Goal: Find specific page/section: Find specific page/section

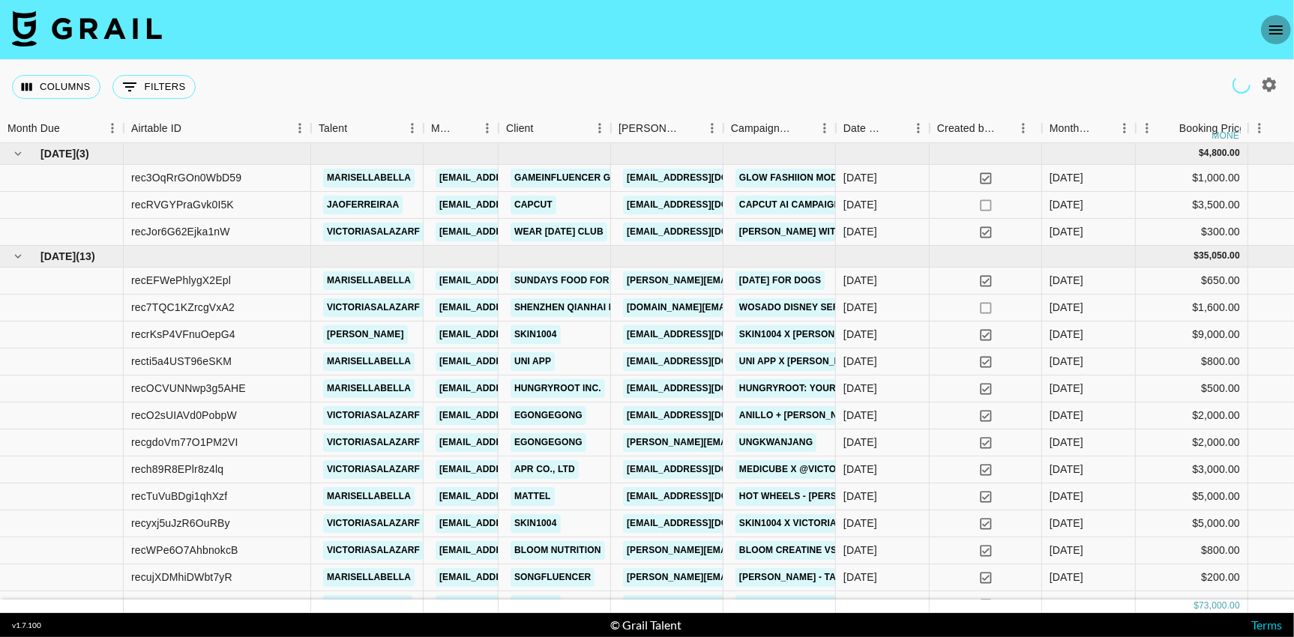
click at [1276, 27] on icon "open drawer" at bounding box center [1276, 30] width 18 height 18
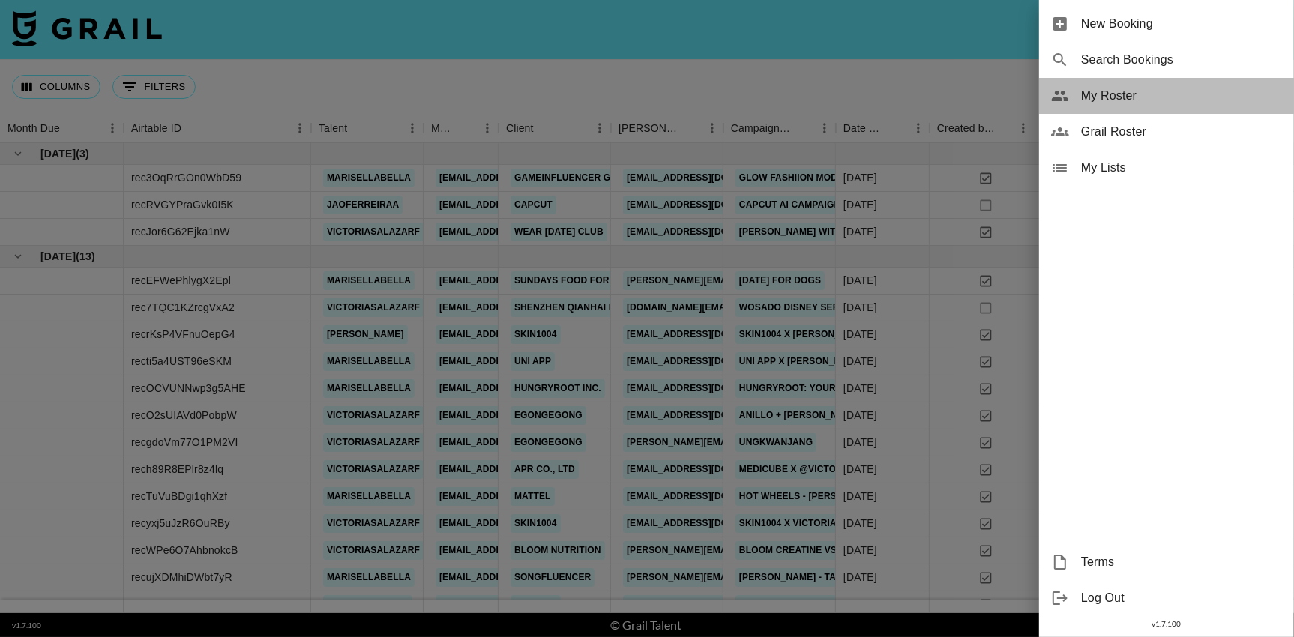
click at [1130, 98] on span "My Roster" at bounding box center [1181, 96] width 201 height 18
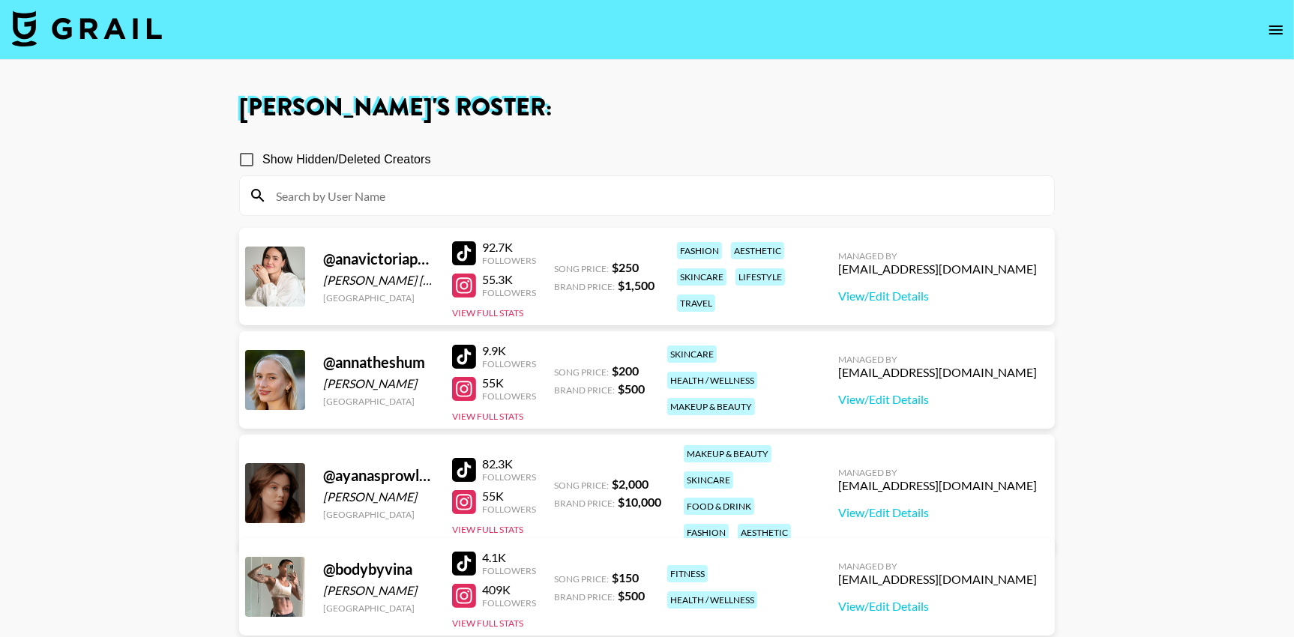
click at [466, 249] on div at bounding box center [464, 253] width 24 height 24
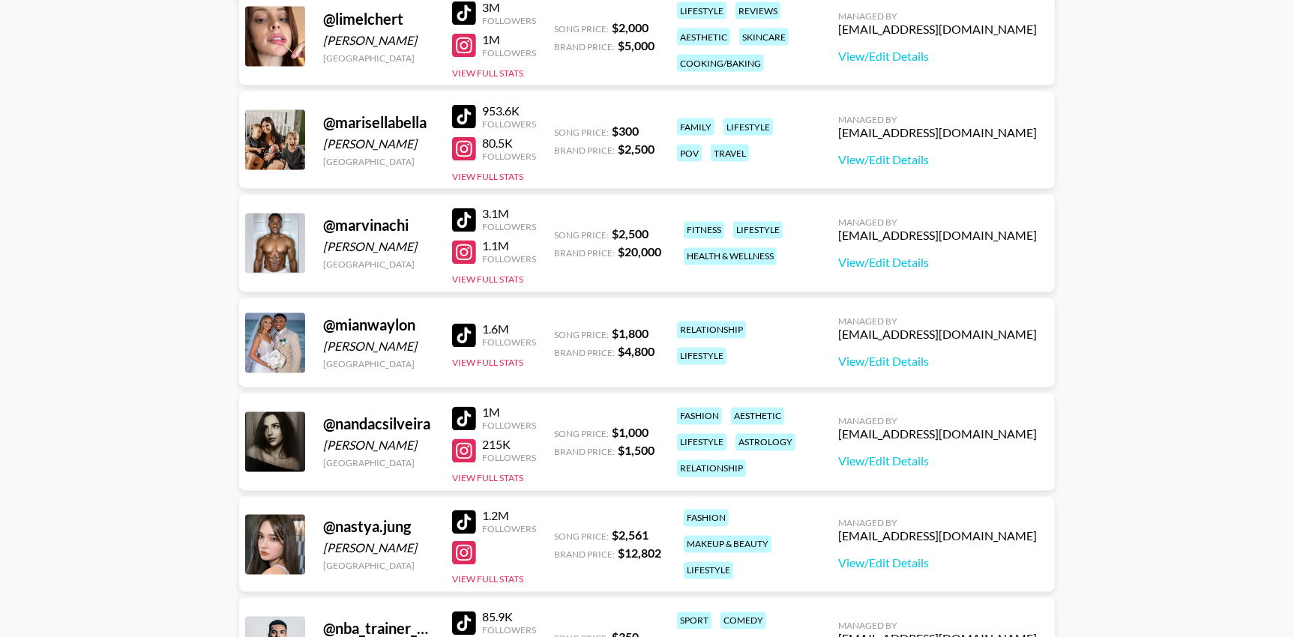
scroll to position [2447, 0]
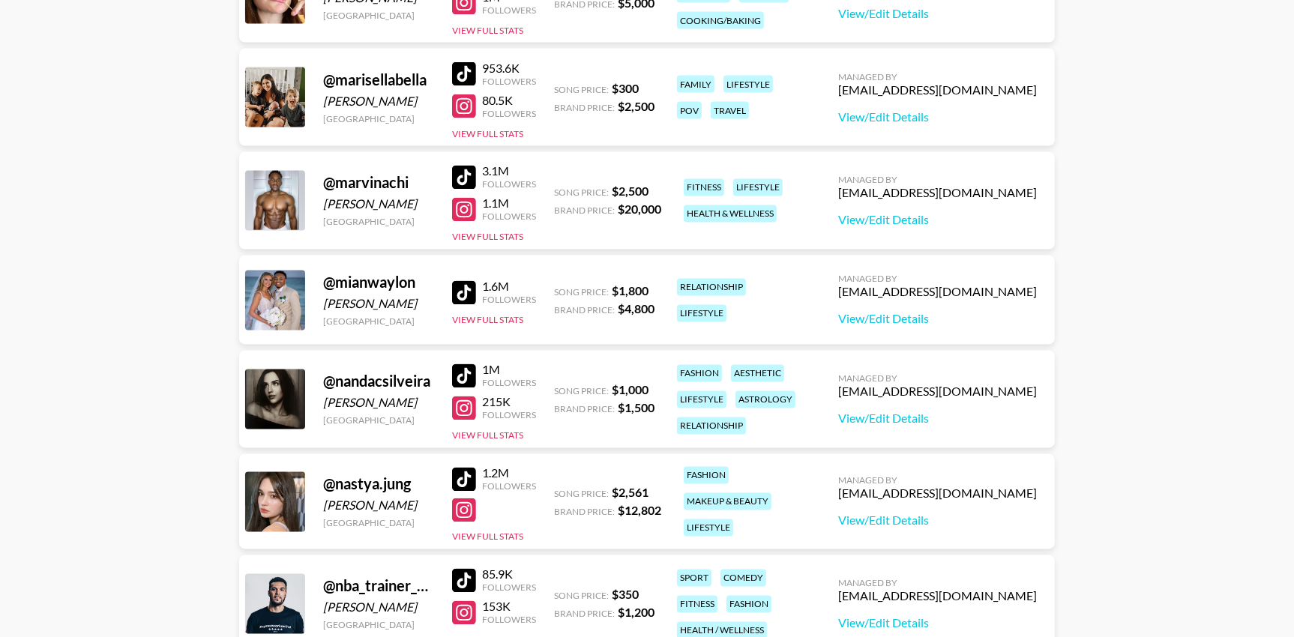
click at [462, 177] on div at bounding box center [464, 178] width 24 height 24
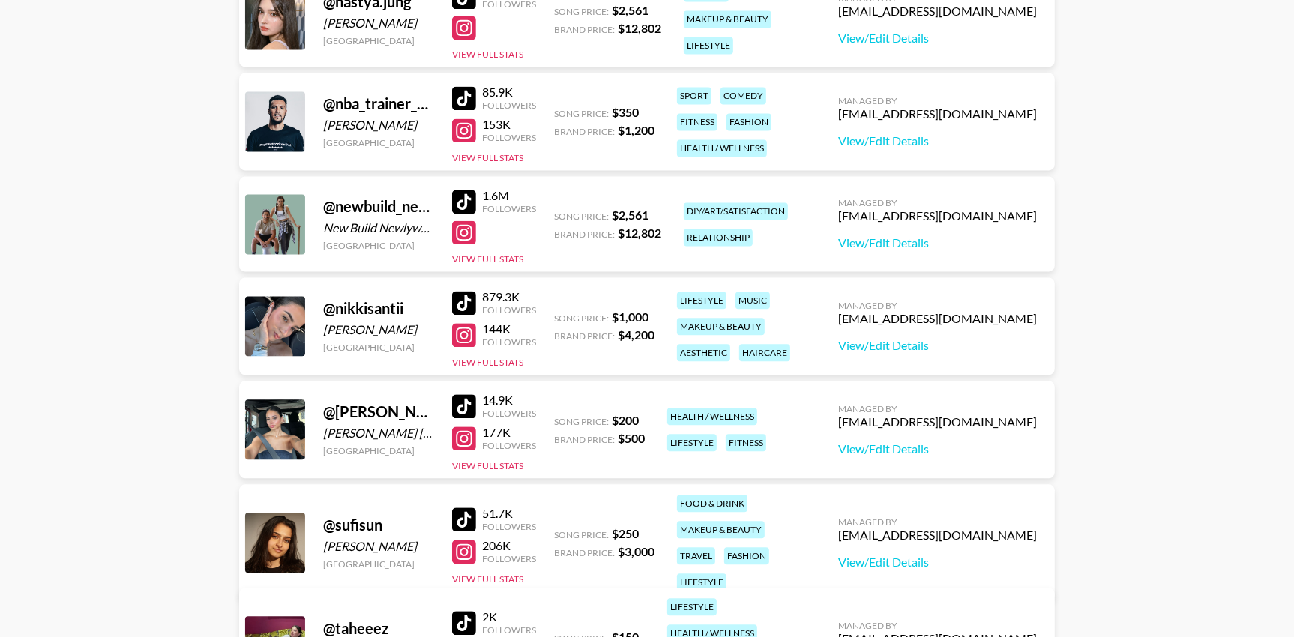
scroll to position [2964, 0]
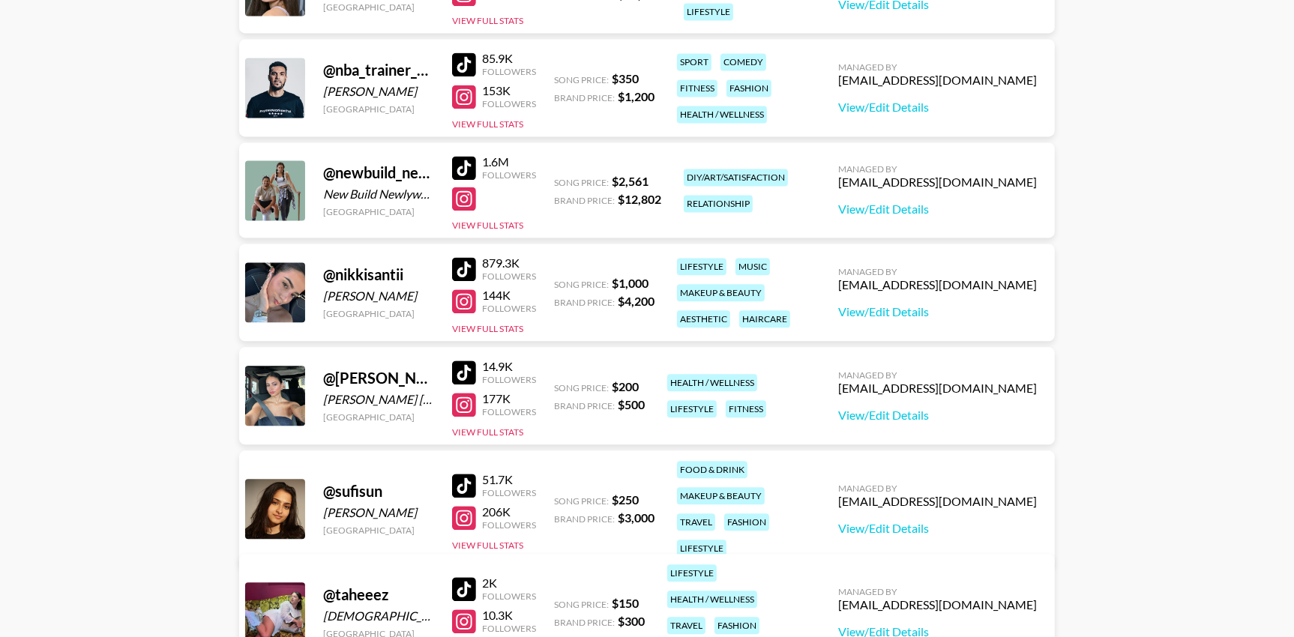
click at [461, 64] on div at bounding box center [464, 64] width 24 height 24
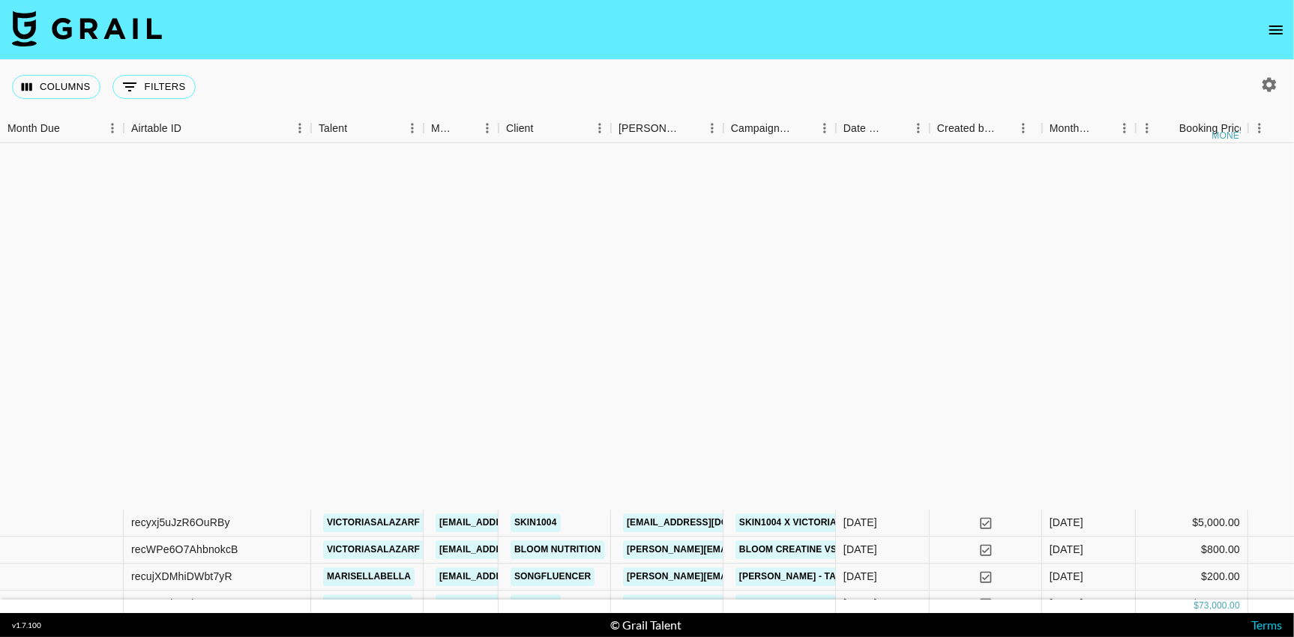
scroll to position [439, 0]
